Goal: Information Seeking & Learning: Learn about a topic

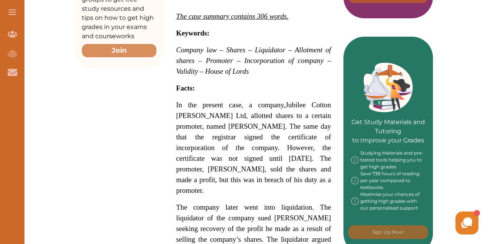
scroll to position [298, 0]
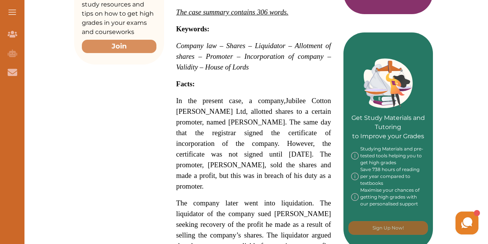
click at [251, 146] on span "Jubilee Cotton [PERSON_NAME] Ltd, allotted shares to a certain promoter, named …" at bounding box center [253, 144] width 155 height 94
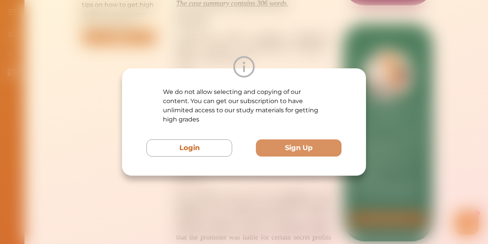
scroll to position [316, 0]
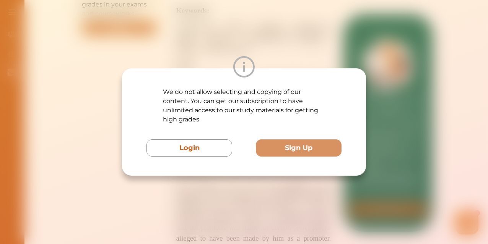
click at [243, 61] on img at bounding box center [243, 66] width 21 height 21
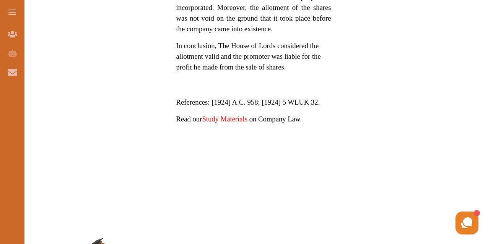
scroll to position [714, 0]
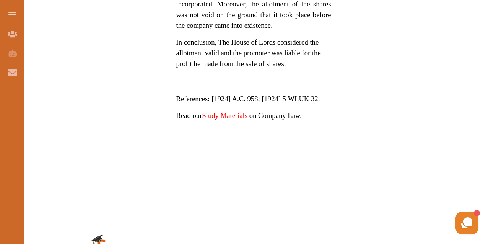
drag, startPoint x: 209, startPoint y: 74, endPoint x: 7, endPoint y: -25, distance: 224.5
